Goal: Task Accomplishment & Management: Manage account settings

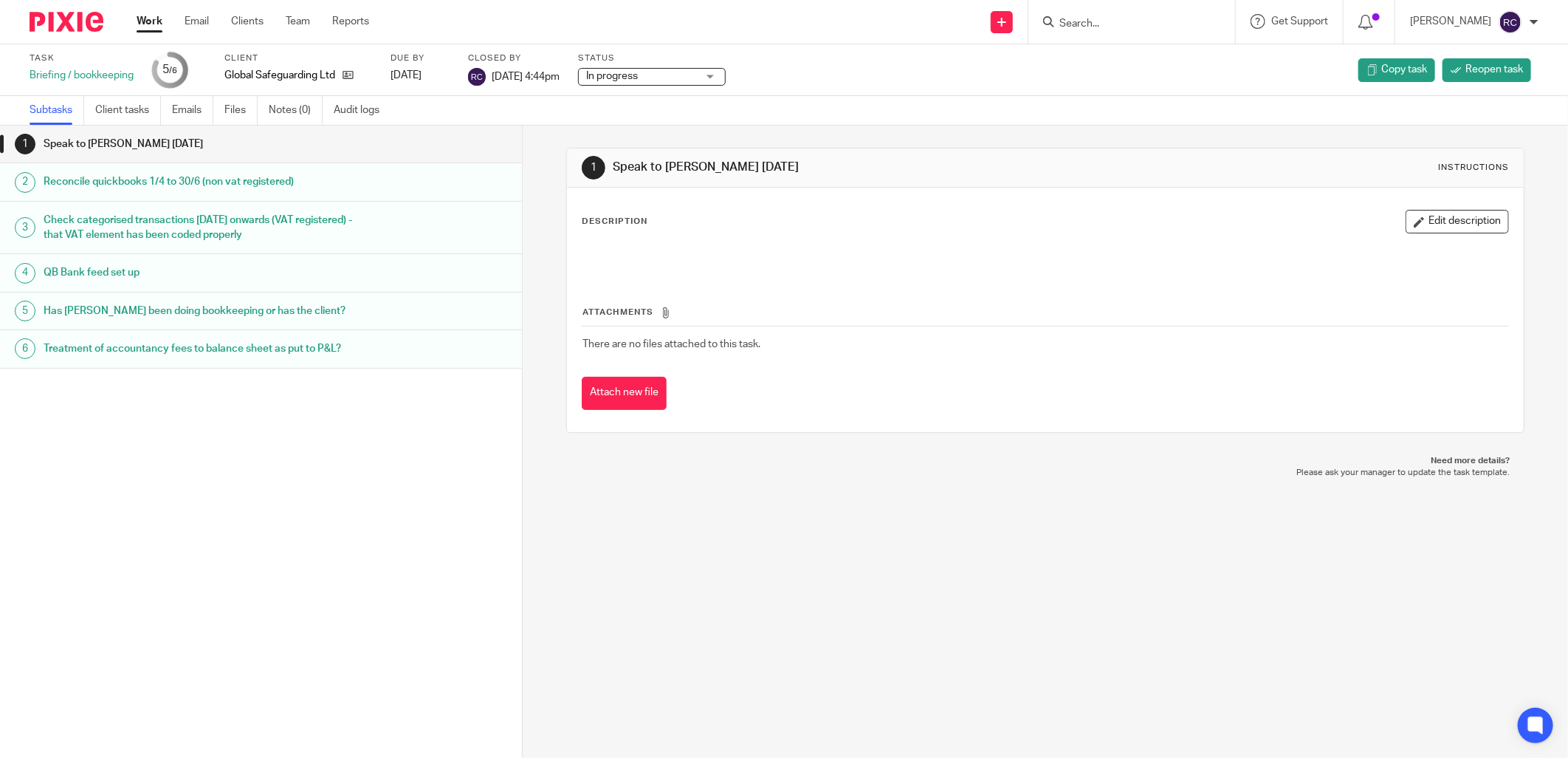
click at [1075, 26] on input "Search" at bounding box center [1123, 24] width 132 height 13
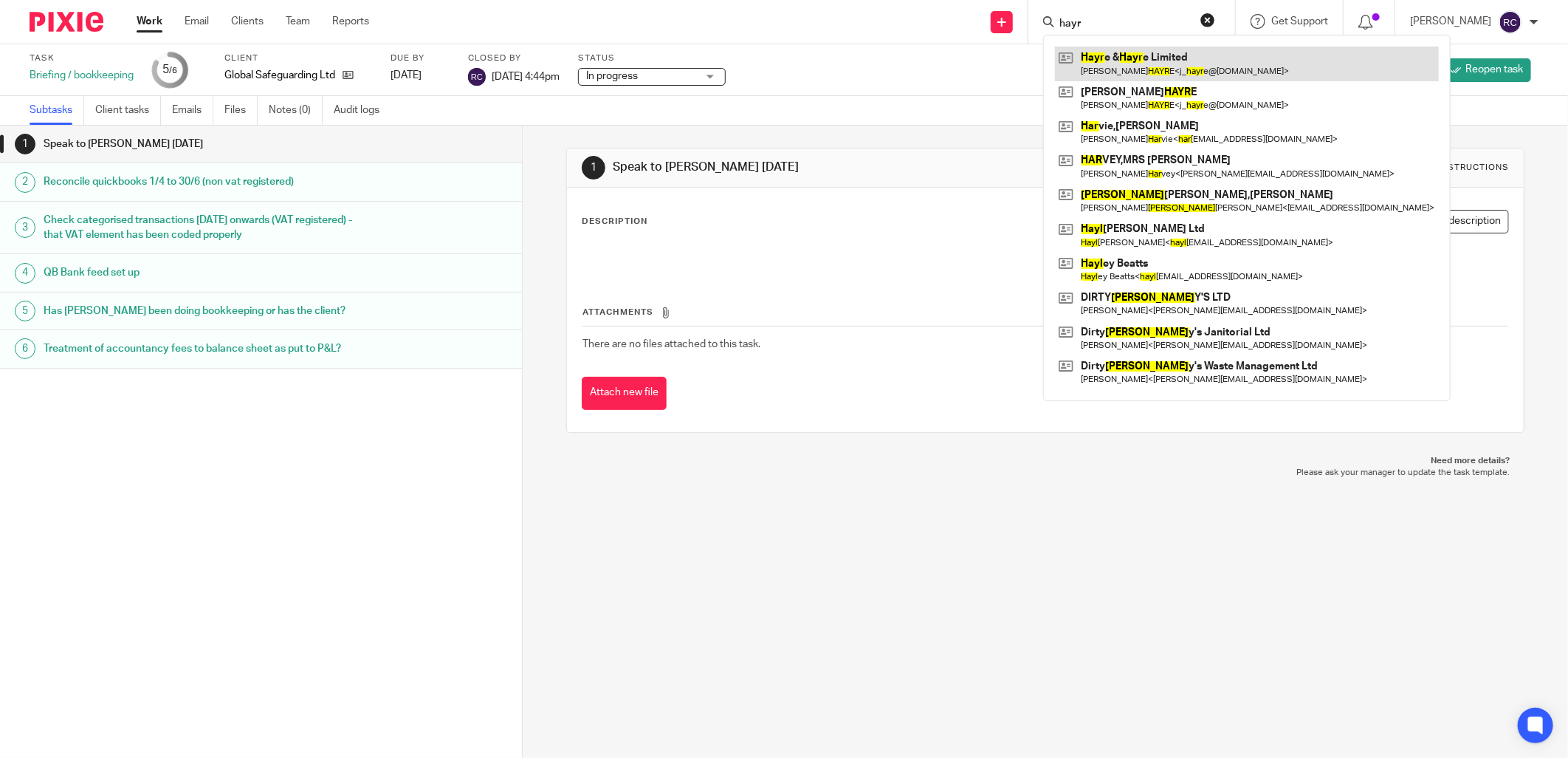
type input "hayr"
click at [1107, 58] on link at bounding box center [1247, 63] width 384 height 34
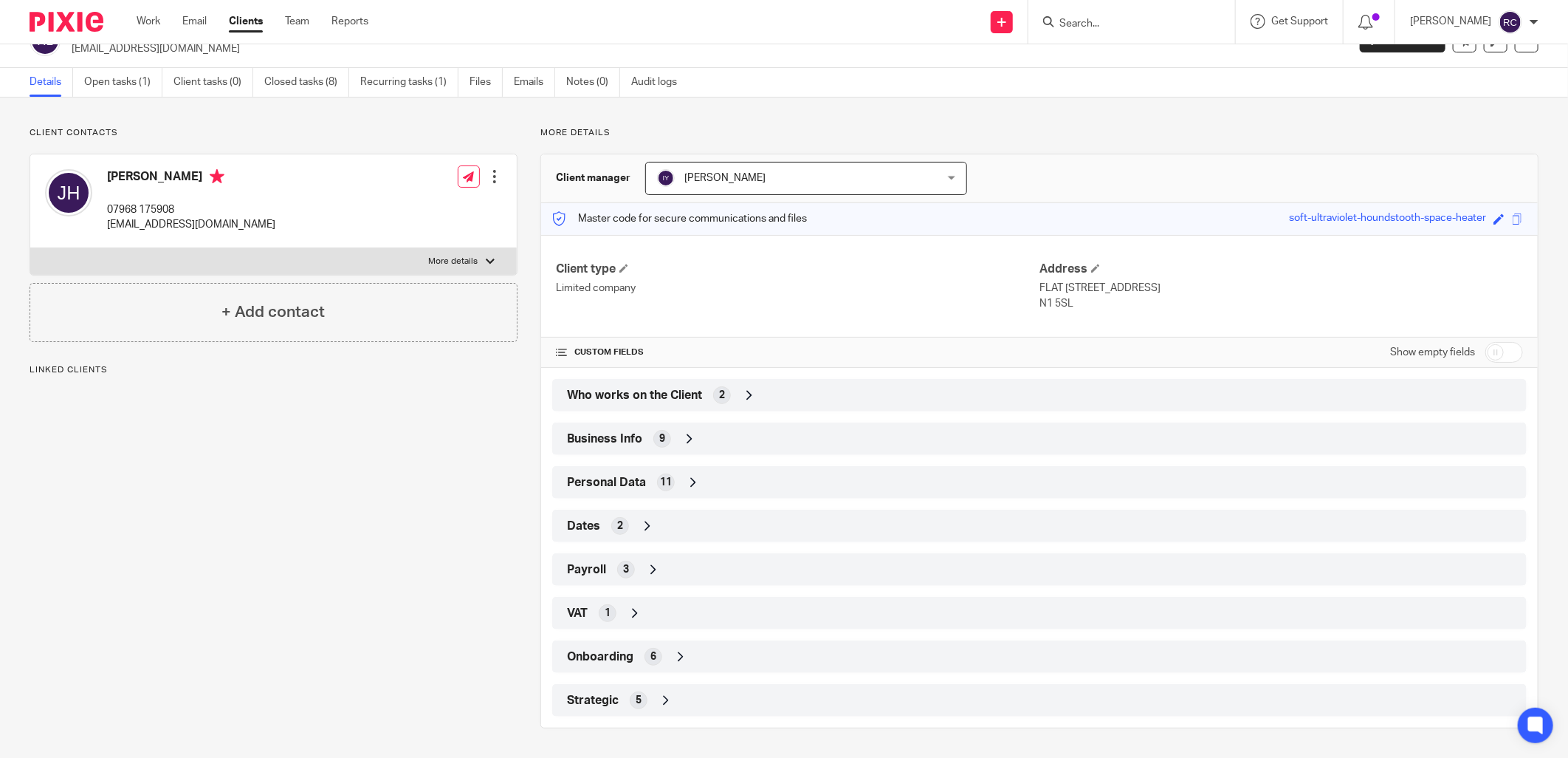
click at [651, 664] on span "6" at bounding box center [653, 656] width 6 height 15
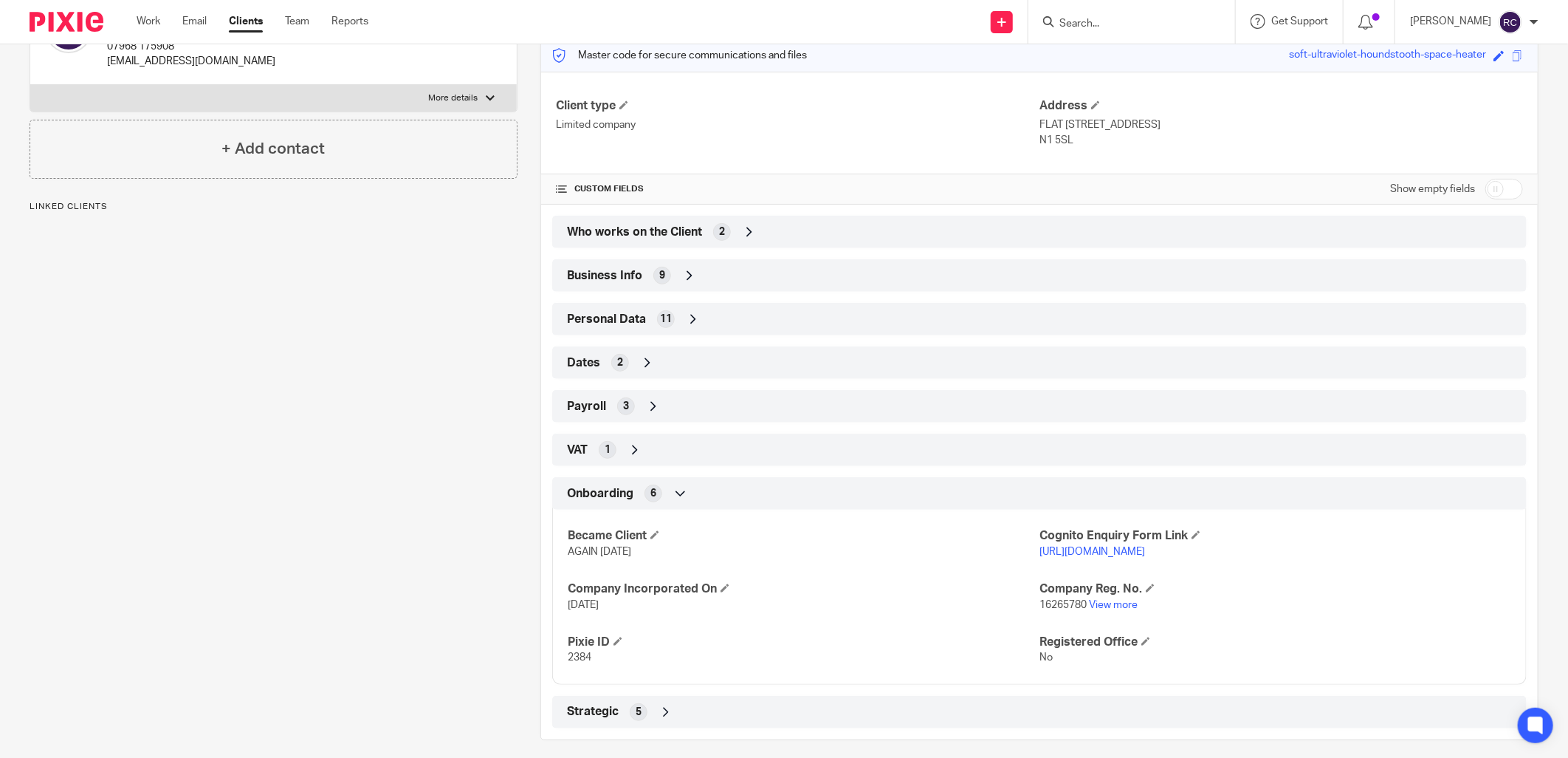
scroll to position [194, 0]
click at [1110, 600] on link "View more" at bounding box center [1113, 603] width 49 height 11
click at [1103, 23] on input "Search" at bounding box center [1123, 24] width 132 height 13
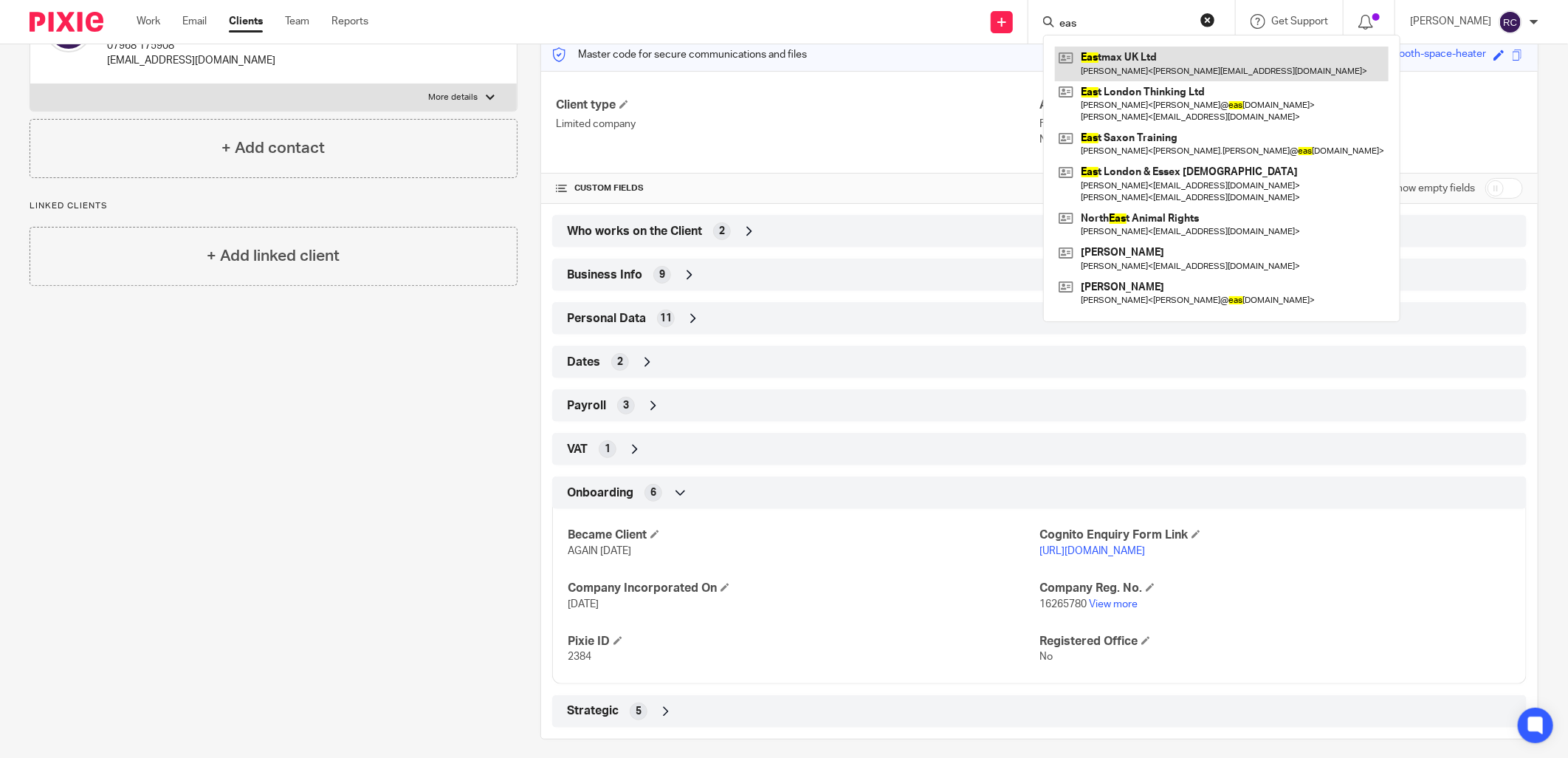
type input "eas"
click at [1127, 59] on link at bounding box center [1222, 63] width 333 height 34
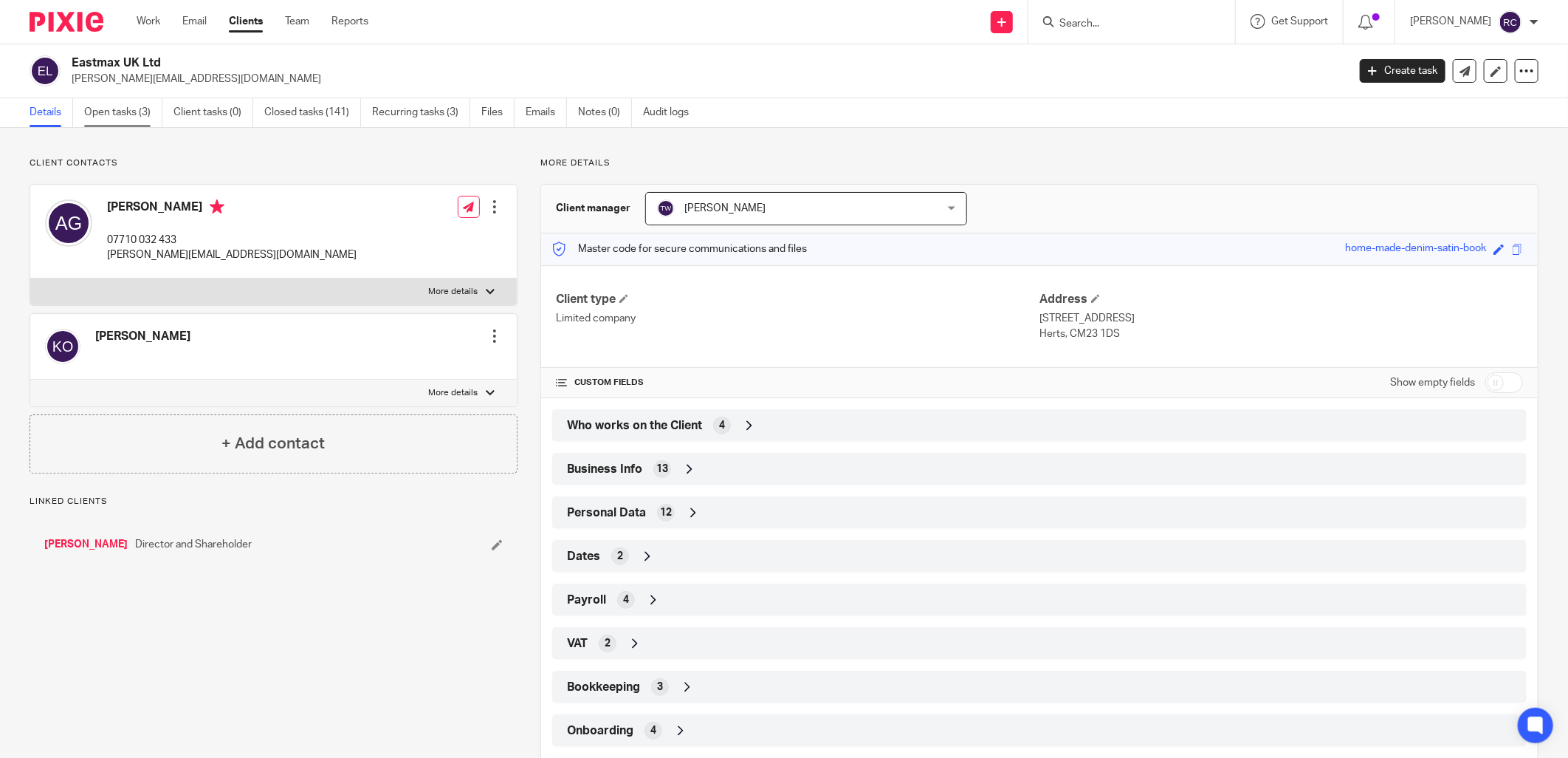
click at [131, 109] on link "Open tasks (3)" at bounding box center [124, 112] width 78 height 28
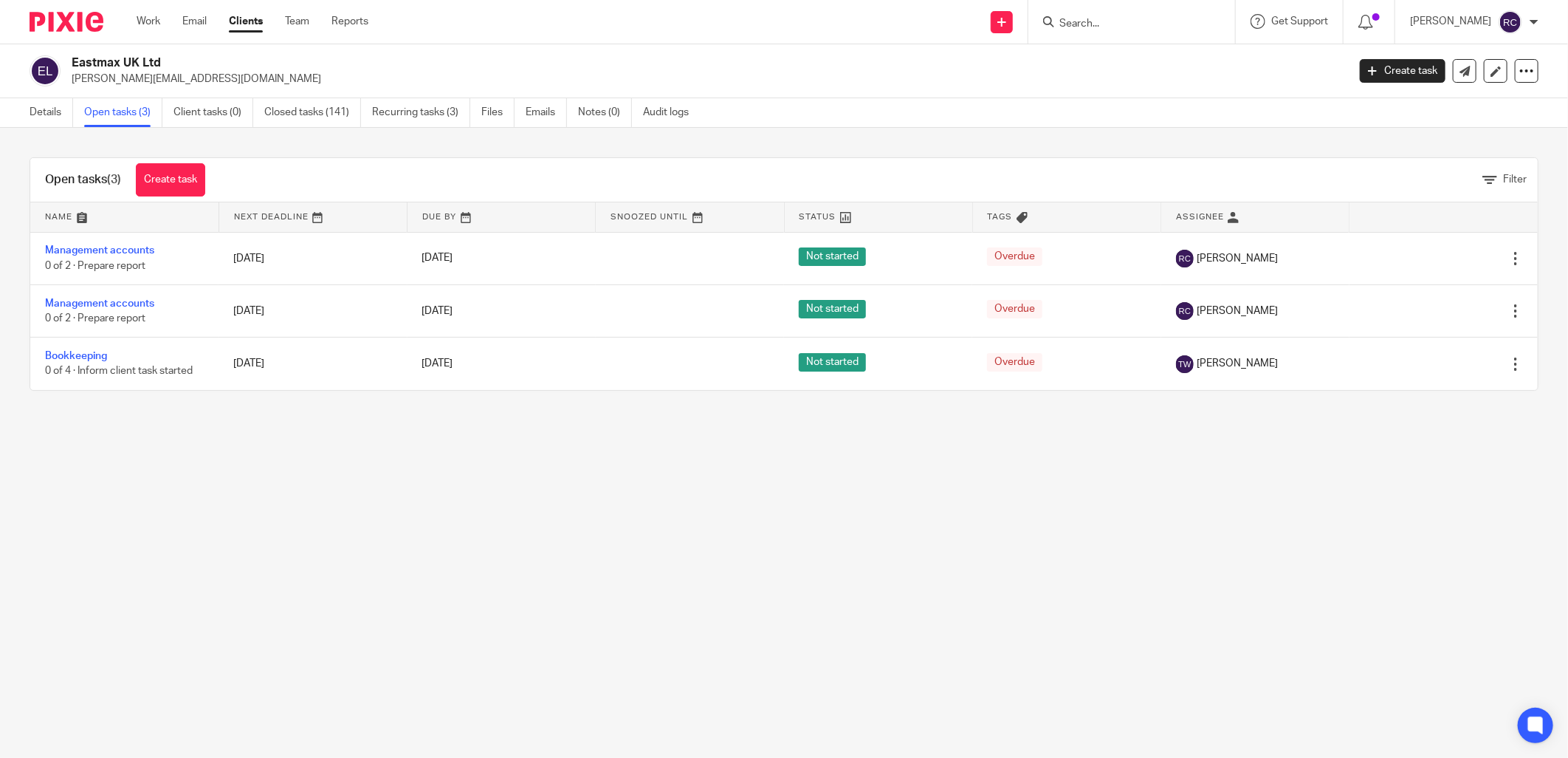
click at [1116, 18] on input "Search" at bounding box center [1123, 24] width 132 height 13
type input "fe secu"
click at [1161, 55] on link at bounding box center [1168, 69] width 227 height 46
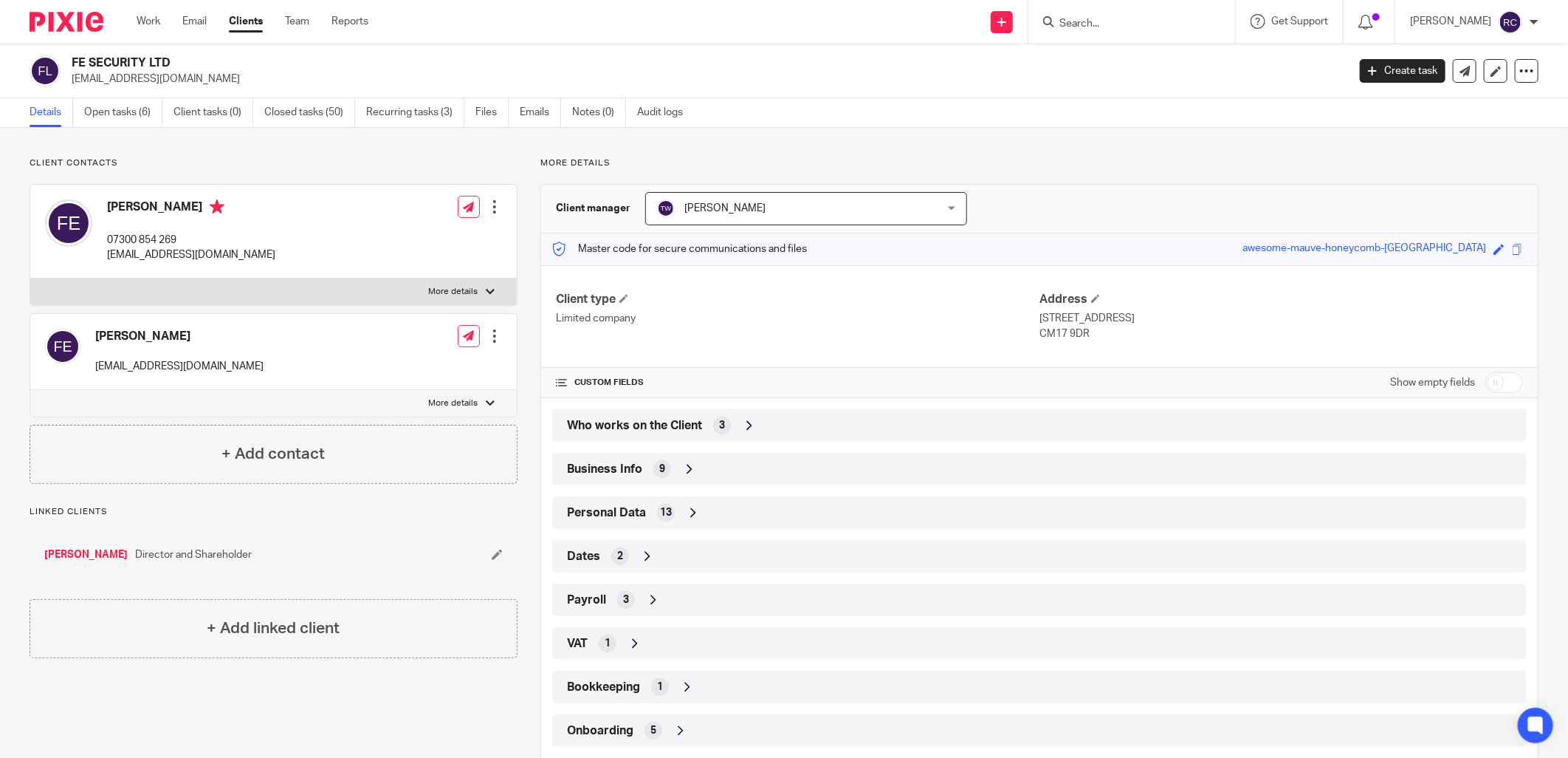
click at [896, 474] on div "Business Info 9" at bounding box center [1039, 468] width 952 height 25
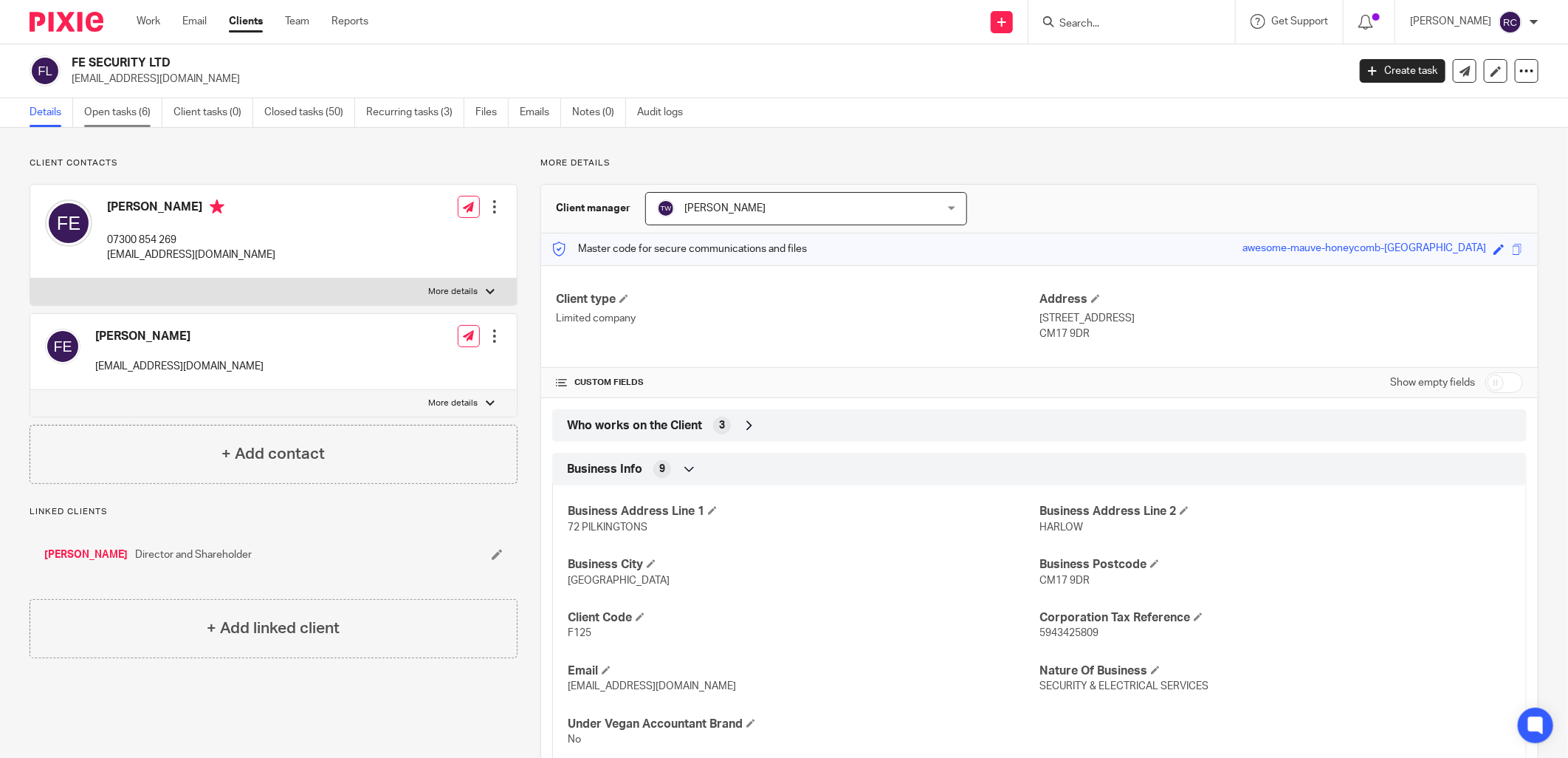
click at [132, 113] on link "Open tasks (6)" at bounding box center [124, 112] width 78 height 28
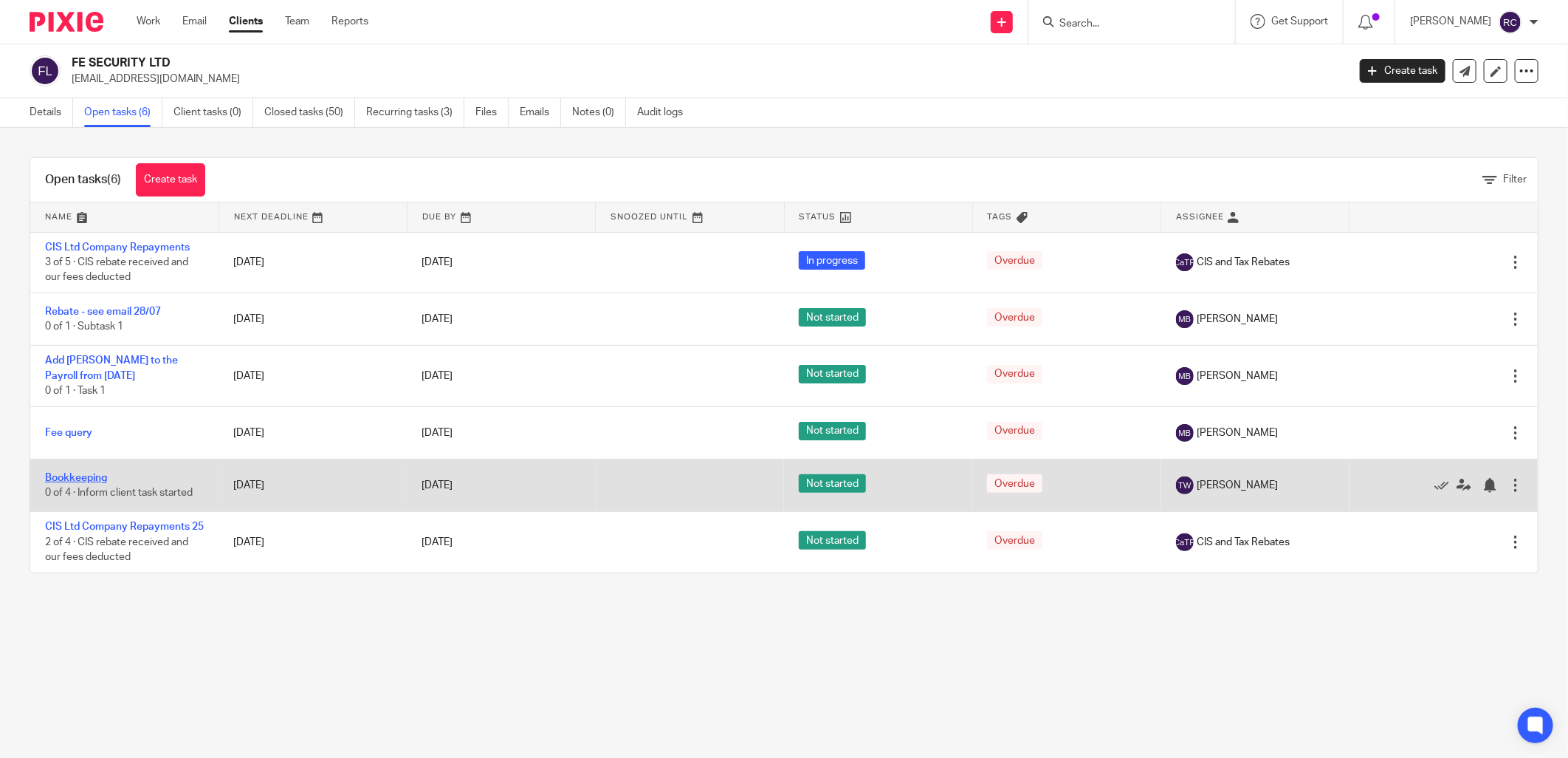
click at [76, 480] on link "Bookkeeping" at bounding box center [76, 477] width 62 height 11
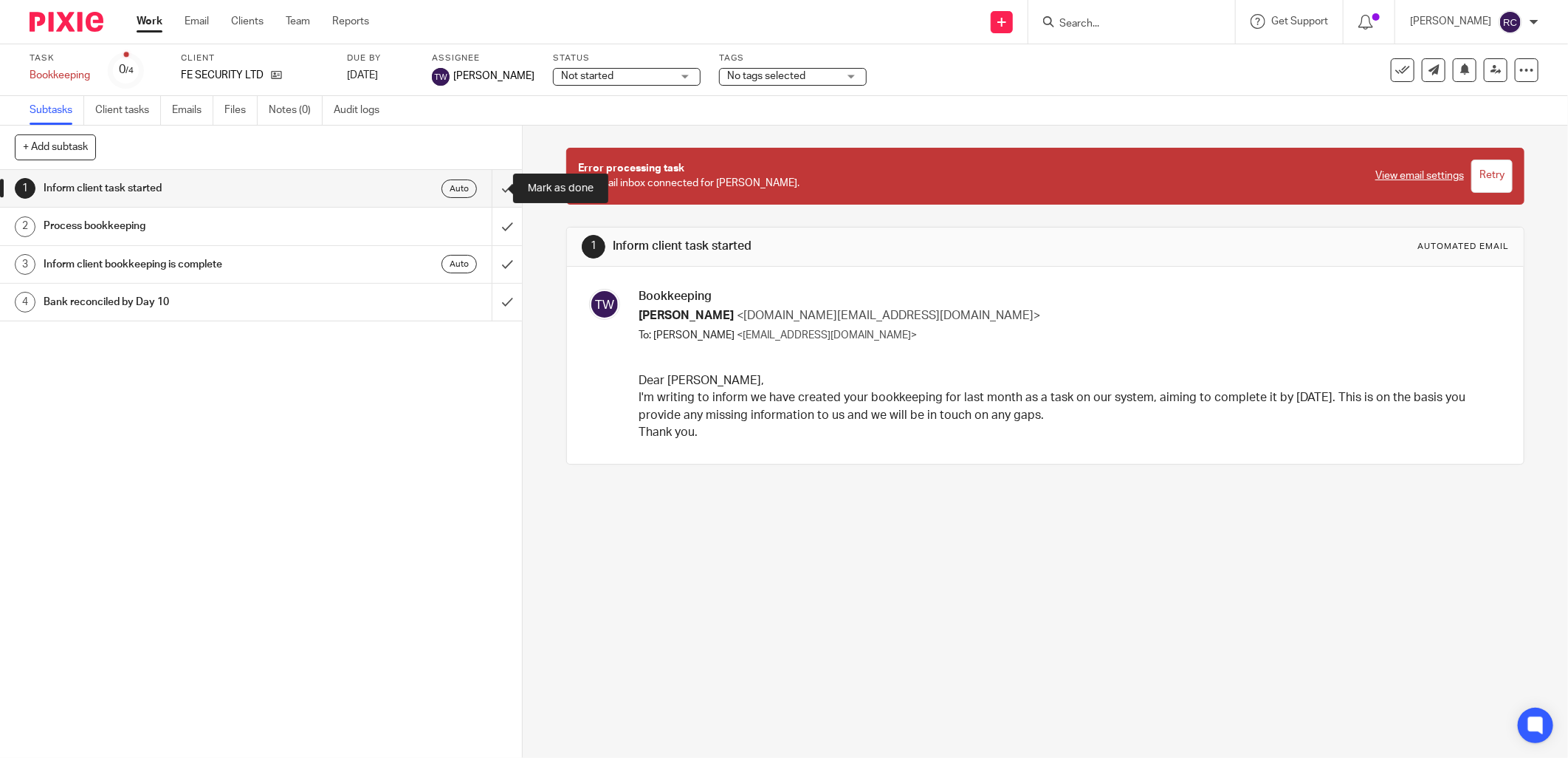
click at [489, 185] on input "submit" at bounding box center [261, 188] width 522 height 37
click at [493, 233] on input "submit" at bounding box center [261, 225] width 522 height 37
click at [481, 267] on input "submit" at bounding box center [261, 264] width 522 height 37
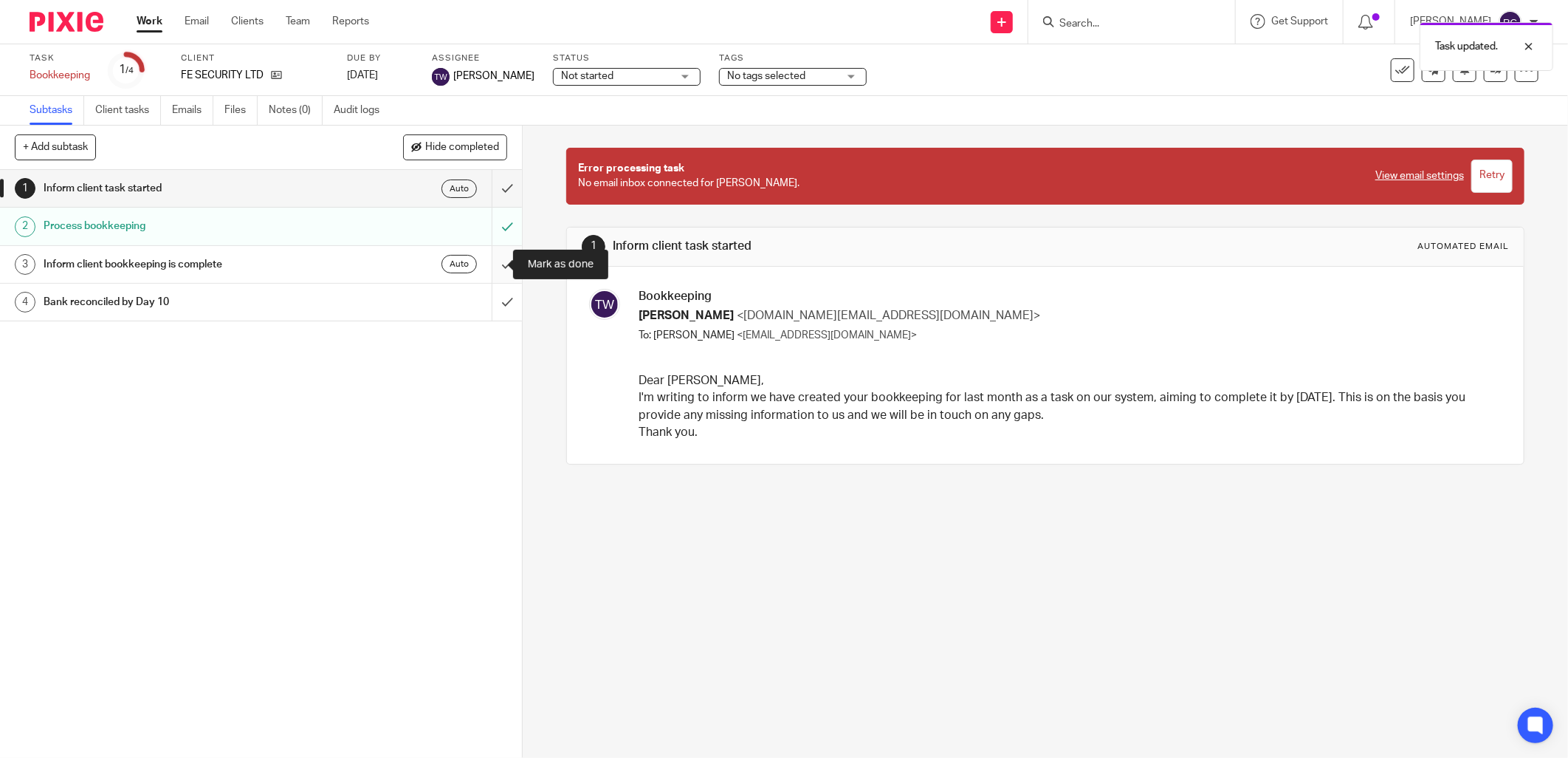
click at [493, 263] on input "submit" at bounding box center [261, 264] width 522 height 37
click at [493, 181] on input "submit" at bounding box center [261, 188] width 522 height 37
click at [277, 75] on icon at bounding box center [276, 75] width 11 height 11
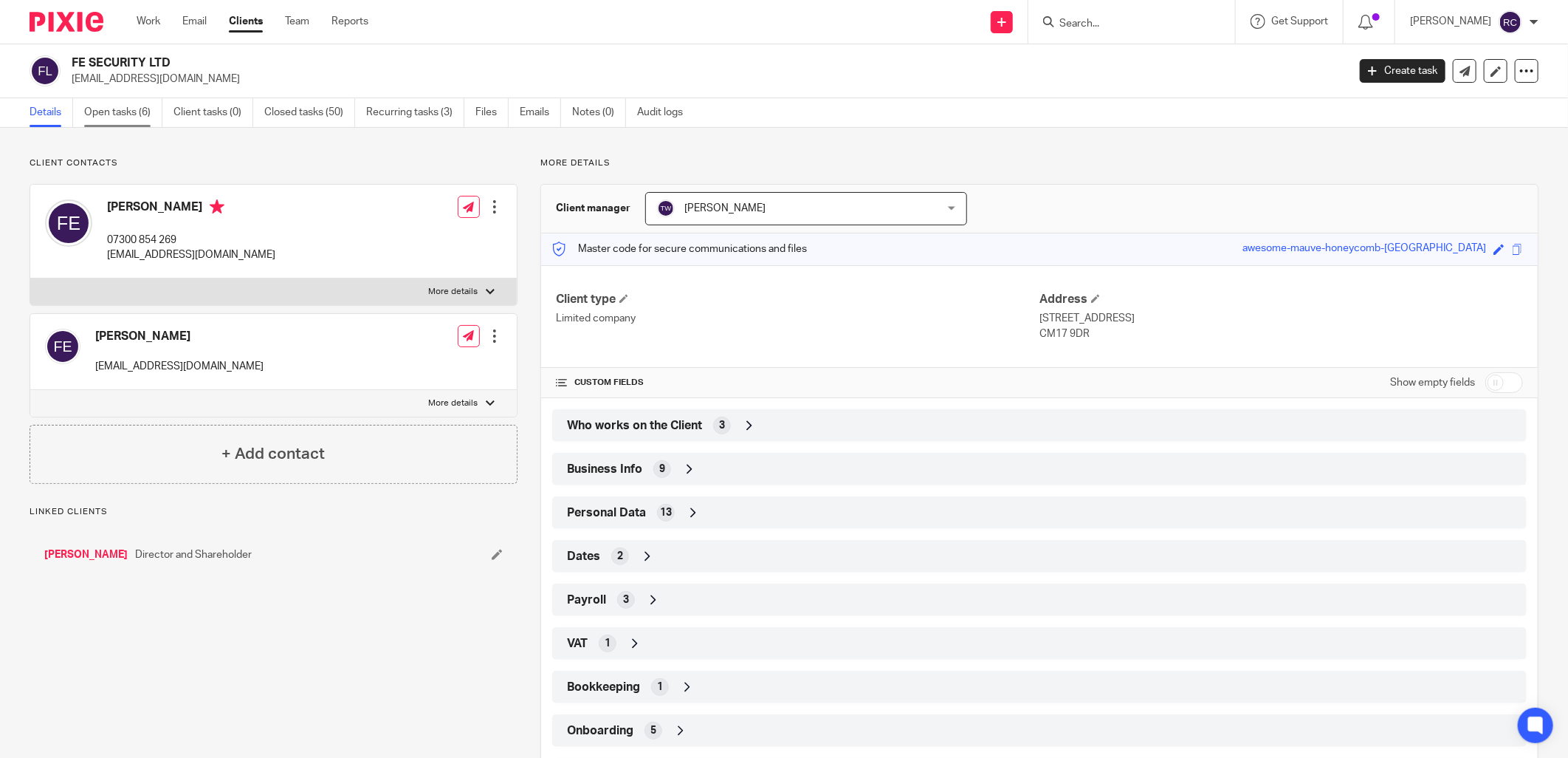
click at [115, 116] on link "Open tasks (6)" at bounding box center [124, 112] width 78 height 28
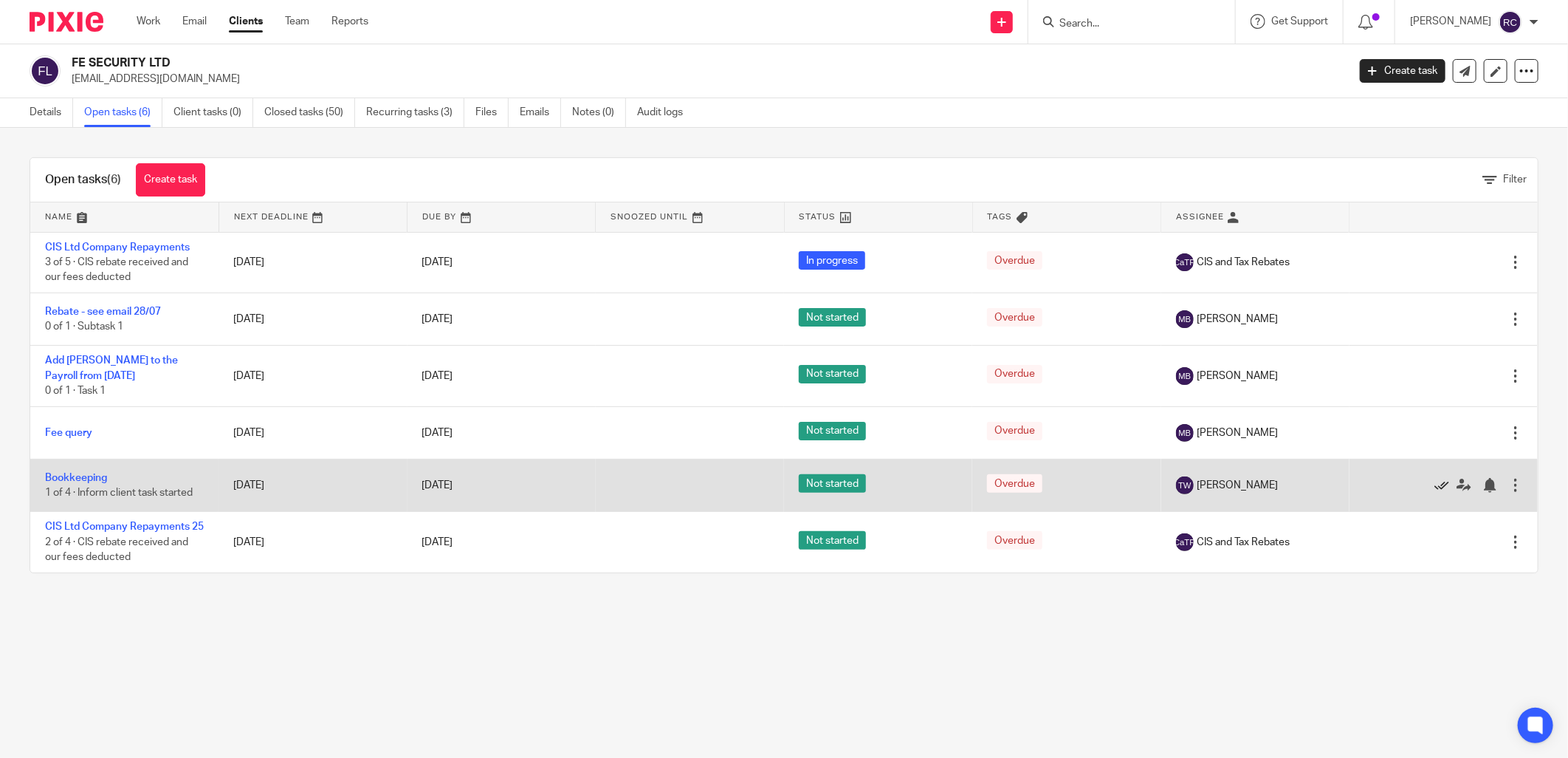
click at [1434, 490] on icon at bounding box center [1441, 486] width 15 height 15
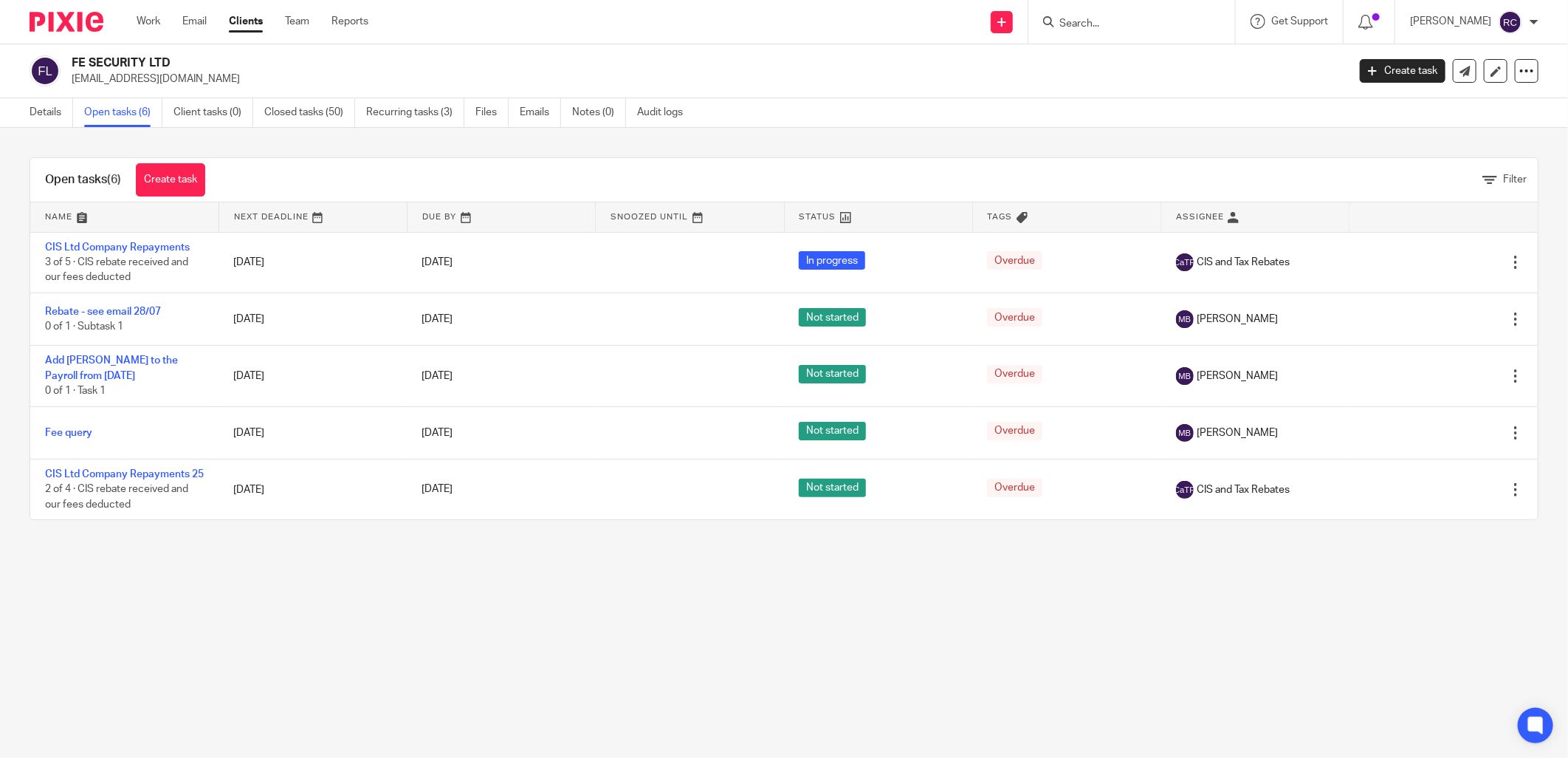
click at [1054, 20] on icon at bounding box center [1049, 22] width 11 height 11
click at [1076, 19] on input "Search" at bounding box center [1123, 24] width 132 height 13
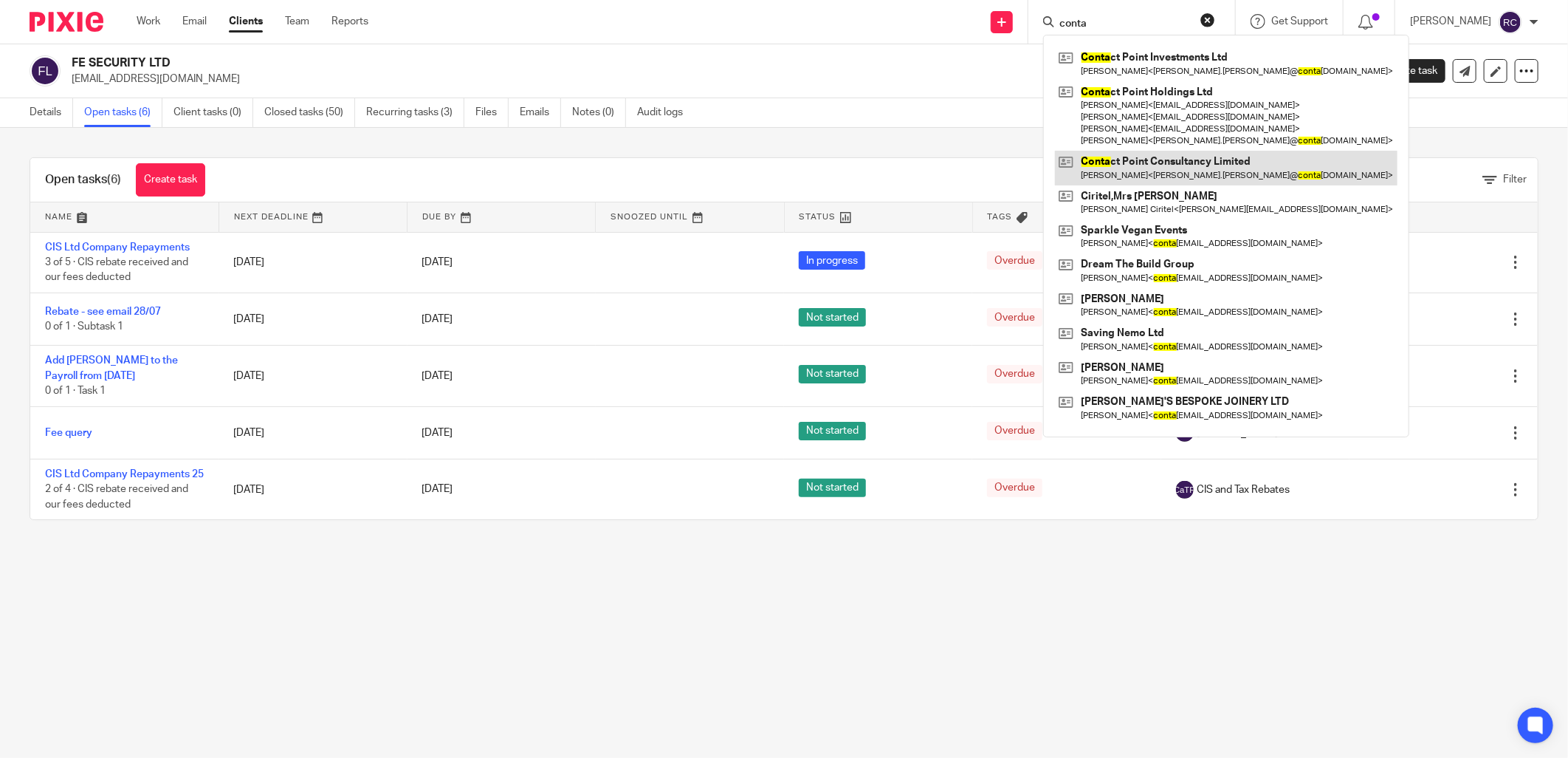
type input "conta"
click at [1126, 161] on link at bounding box center [1226, 168] width 342 height 34
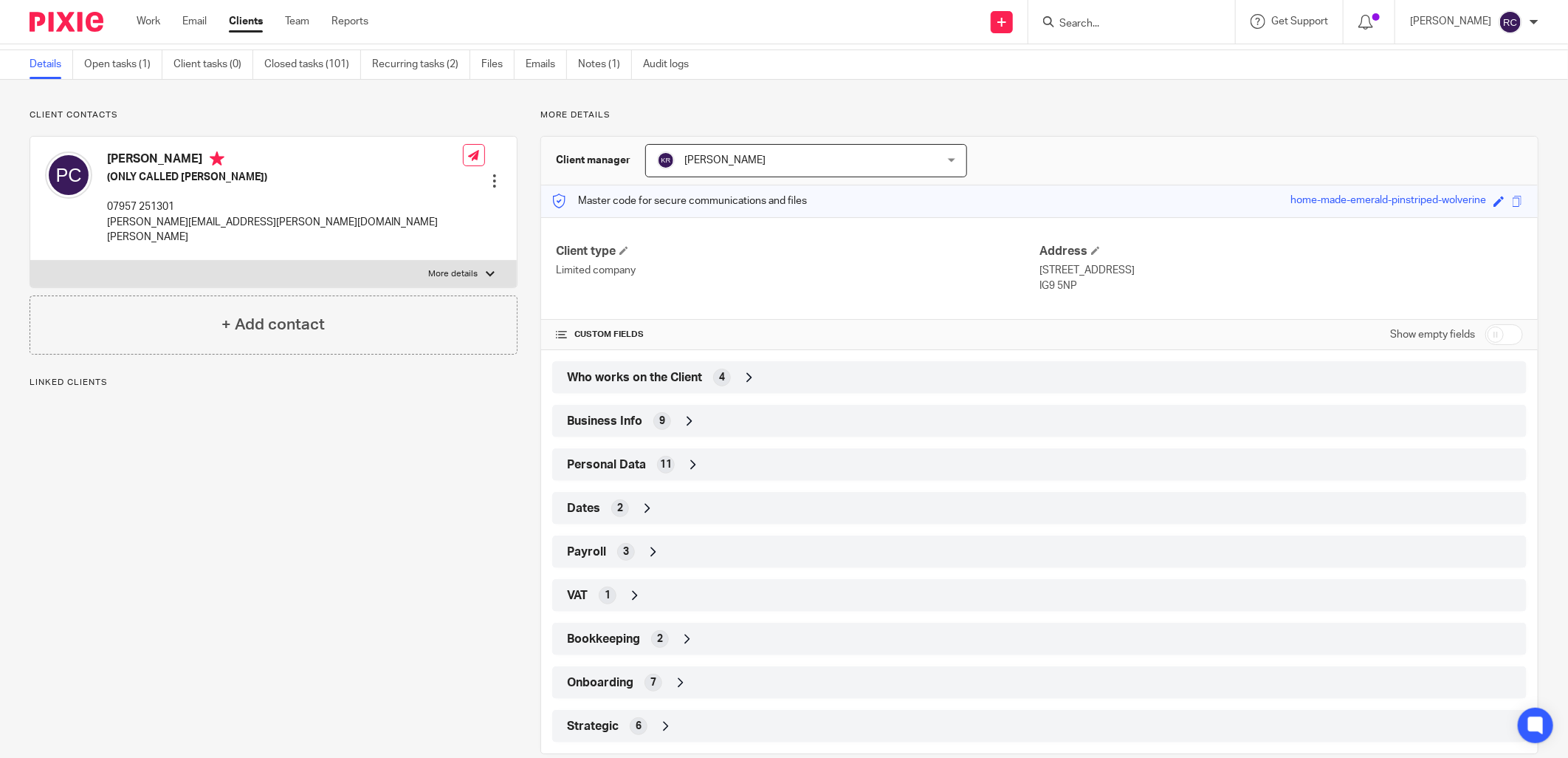
scroll to position [74, 0]
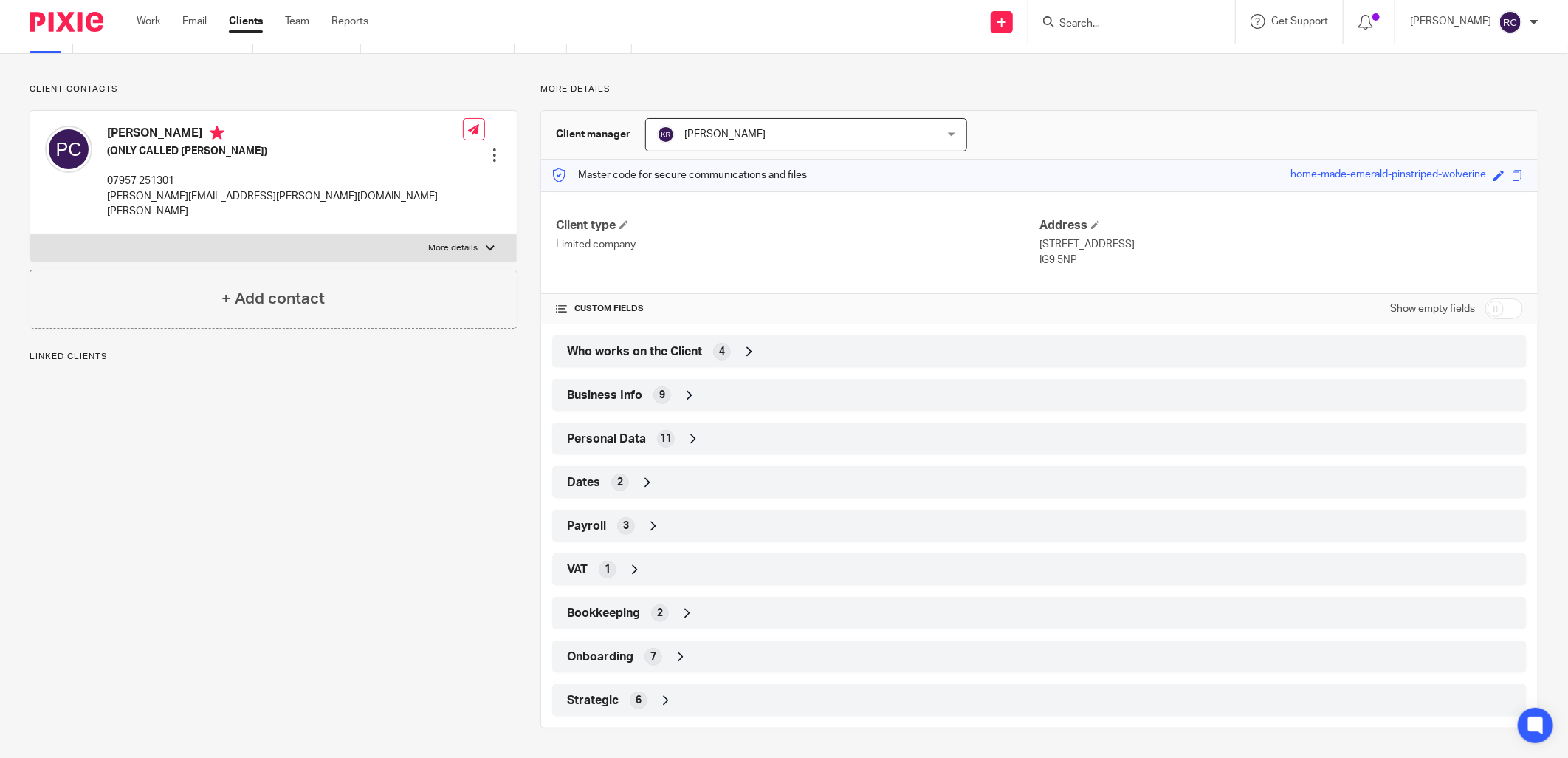
click at [650, 653] on span "7" at bounding box center [653, 656] width 6 height 15
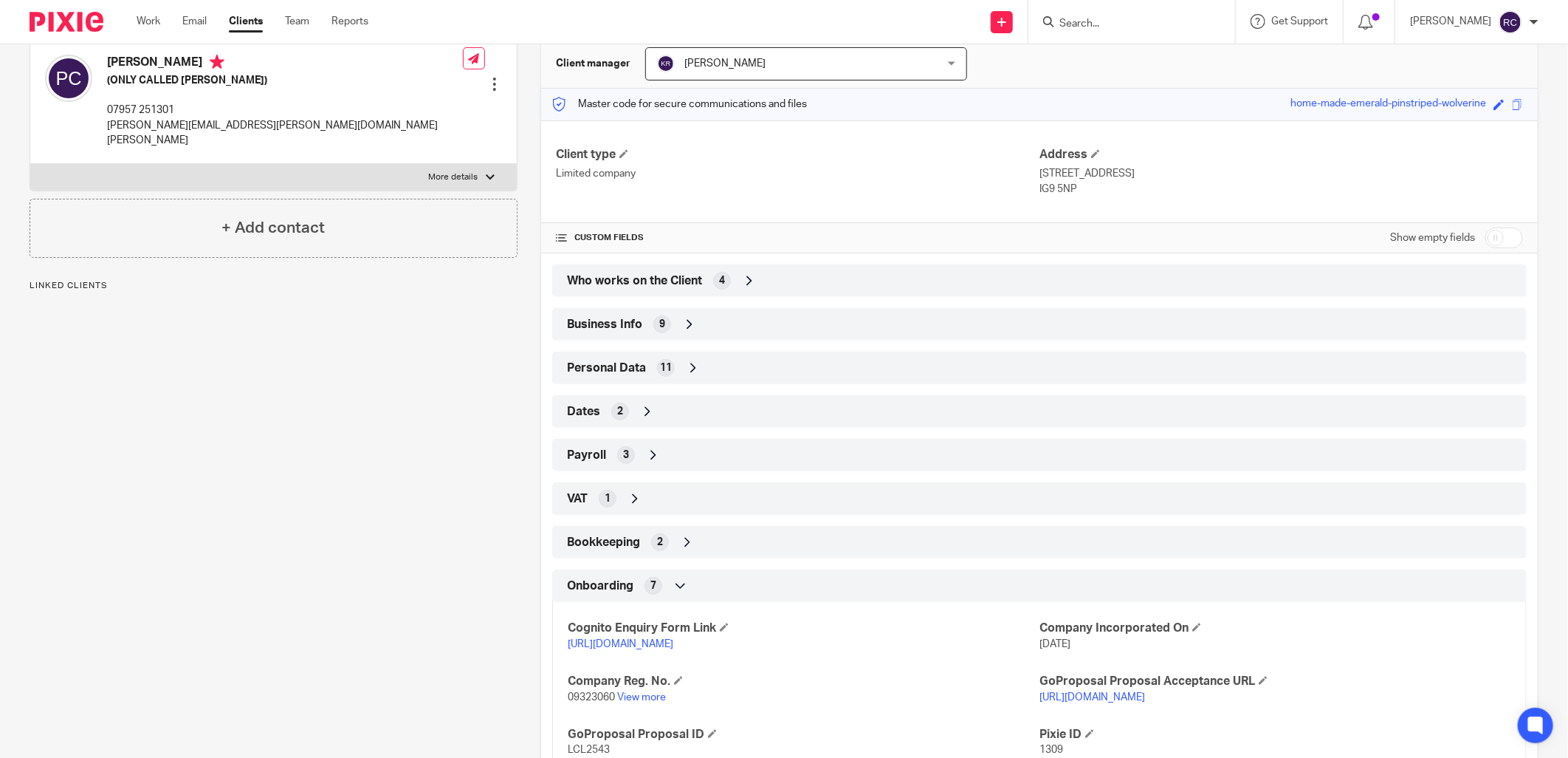
scroll to position [237, 0]
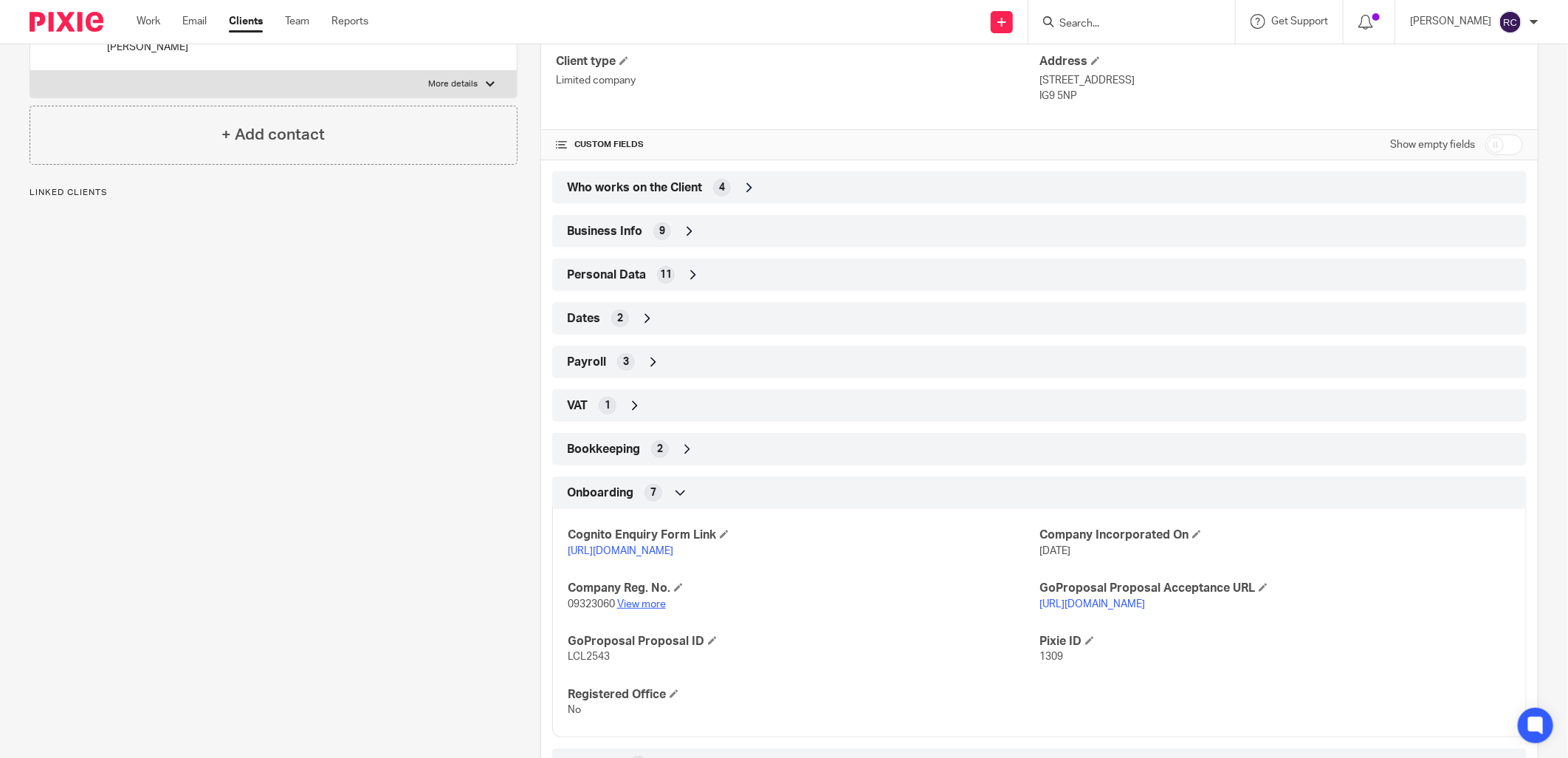
click at [639, 600] on link "View more" at bounding box center [641, 603] width 49 height 11
